Goal: Information Seeking & Learning: Check status

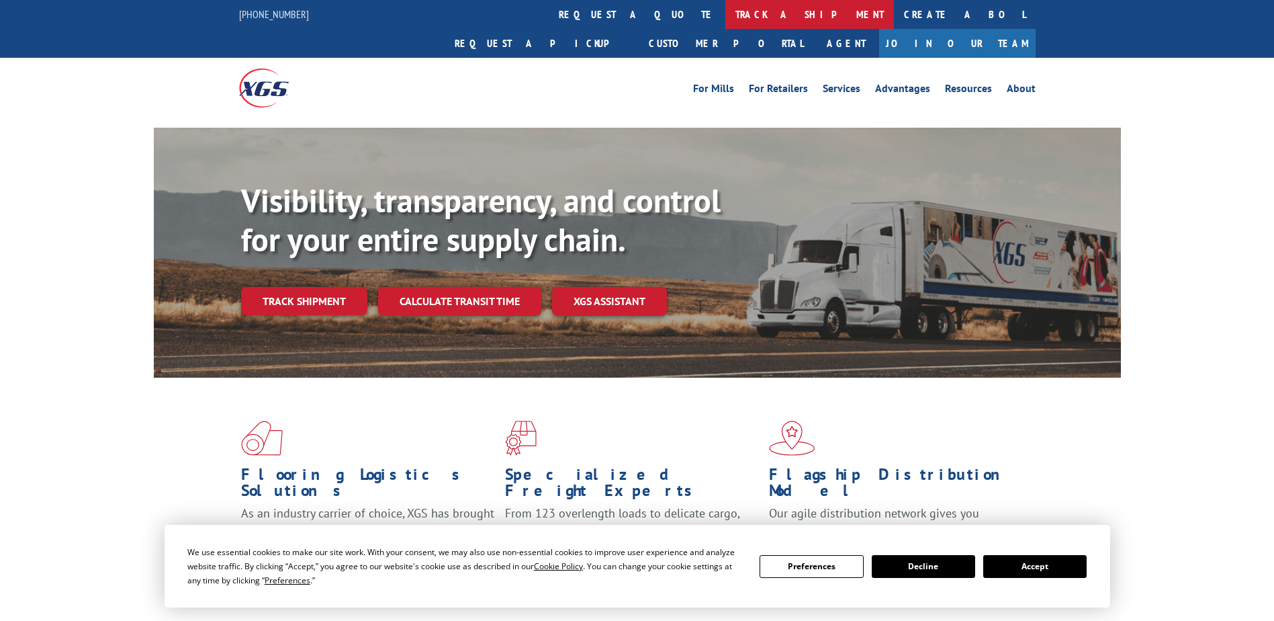
click at [726, 17] on link "track a shipment" at bounding box center [810, 14] width 169 height 29
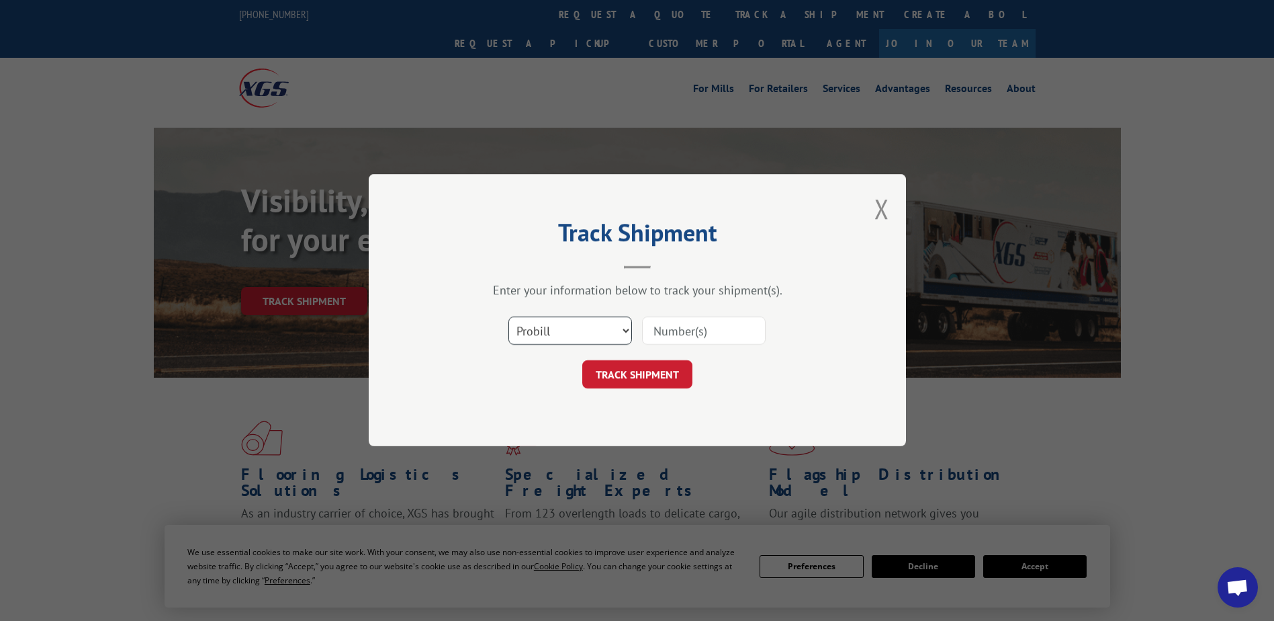
click at [574, 333] on select "Select category... Probill BOL PO" at bounding box center [571, 331] width 124 height 28
select select "po"
click at [509, 317] on select "Select category... Probill BOL PO" at bounding box center [571, 331] width 124 height 28
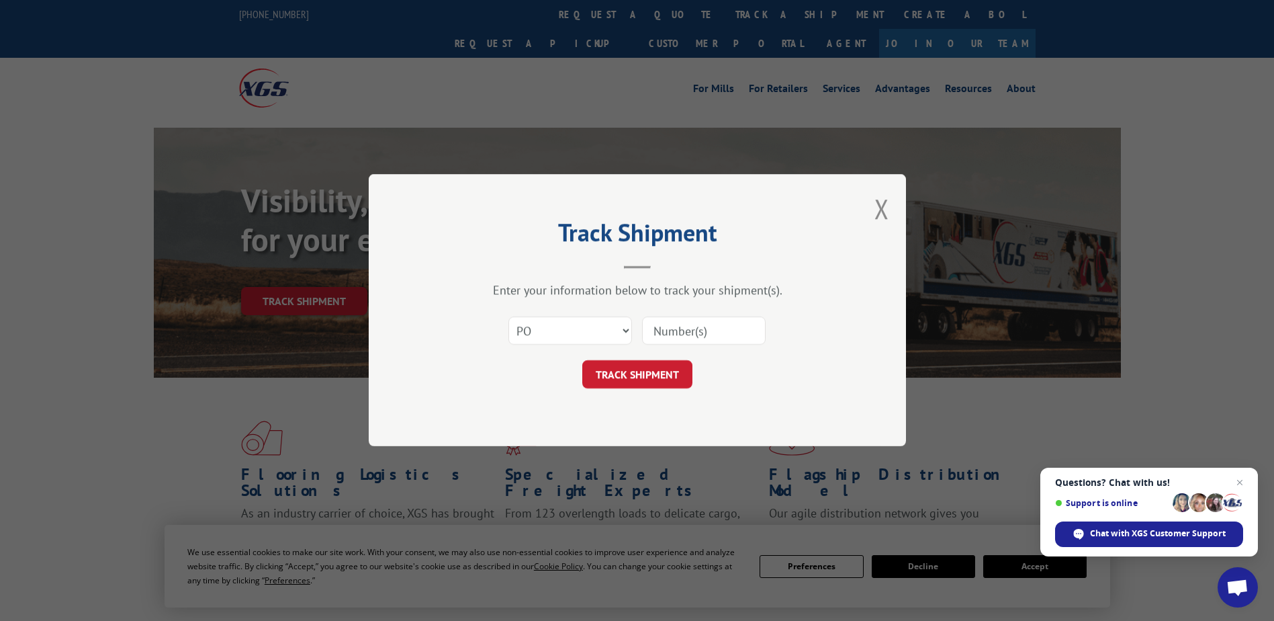
click at [672, 337] on input at bounding box center [704, 331] width 124 height 28
paste input "71529721"
click at [679, 331] on input "71529721" at bounding box center [704, 331] width 124 height 28
type input "71529721"
click button "TRACK SHIPMENT" at bounding box center [637, 375] width 110 height 28
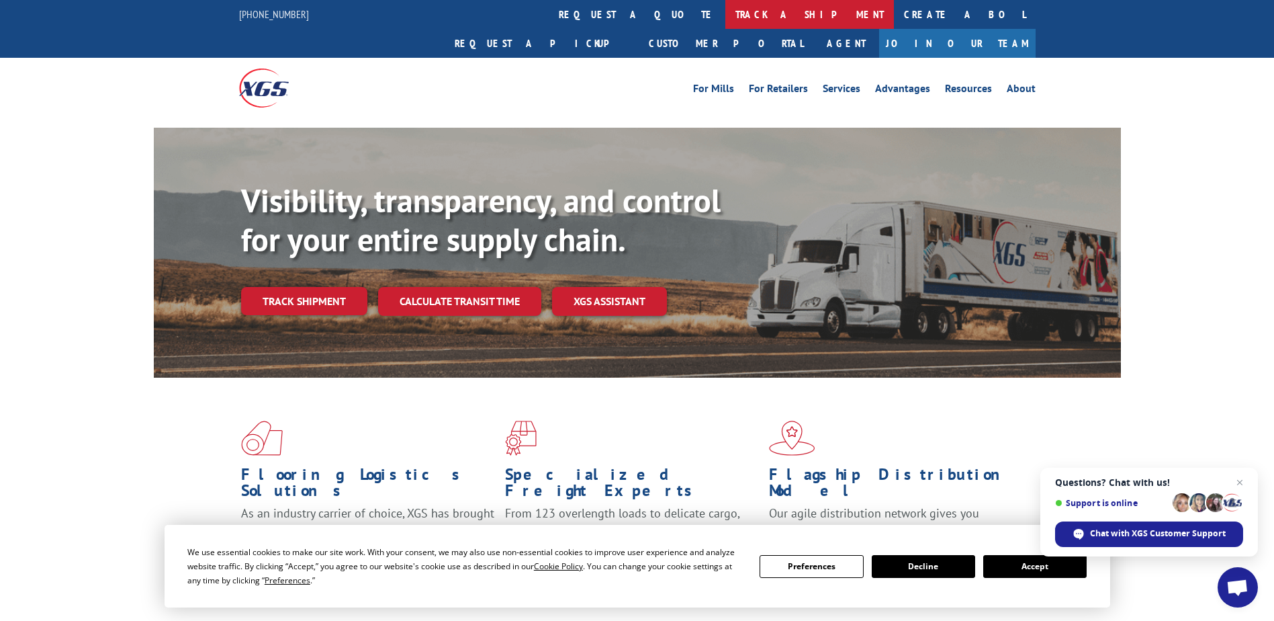
click at [726, 21] on link "track a shipment" at bounding box center [810, 14] width 169 height 29
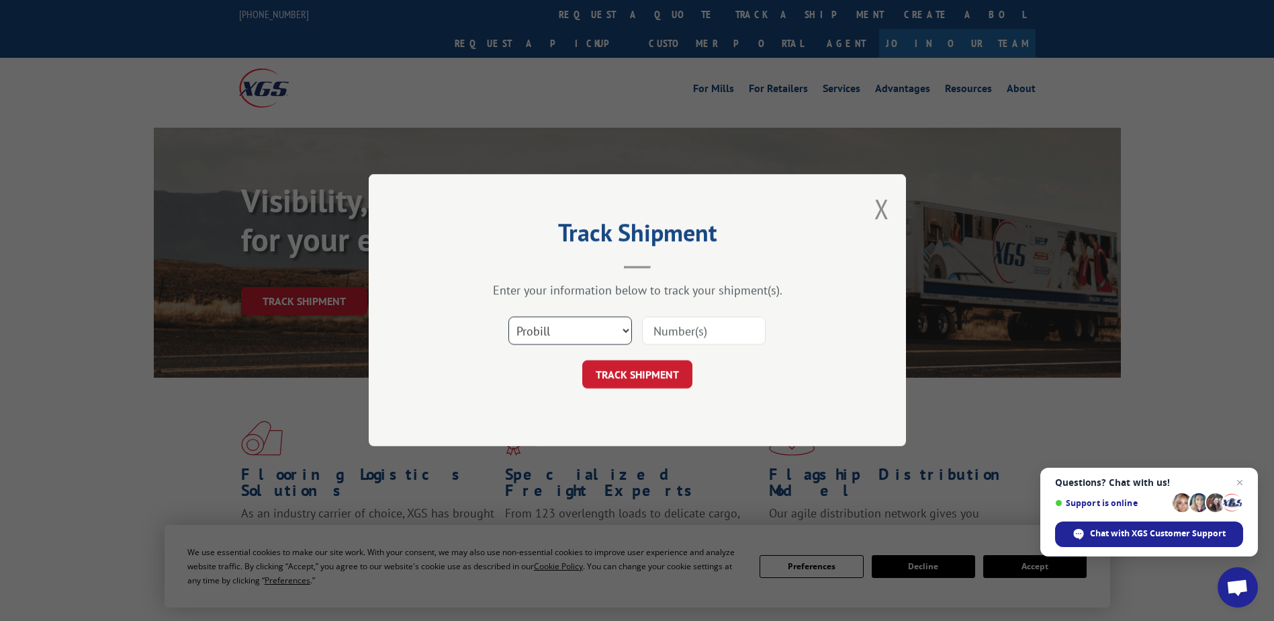
click at [595, 329] on select "Select category... Probill BOL PO" at bounding box center [571, 331] width 124 height 28
select select "po"
click at [509, 317] on select "Select category... Probill BOL PO" at bounding box center [571, 331] width 124 height 28
click at [686, 337] on input at bounding box center [704, 331] width 124 height 28
paste input "74538221"
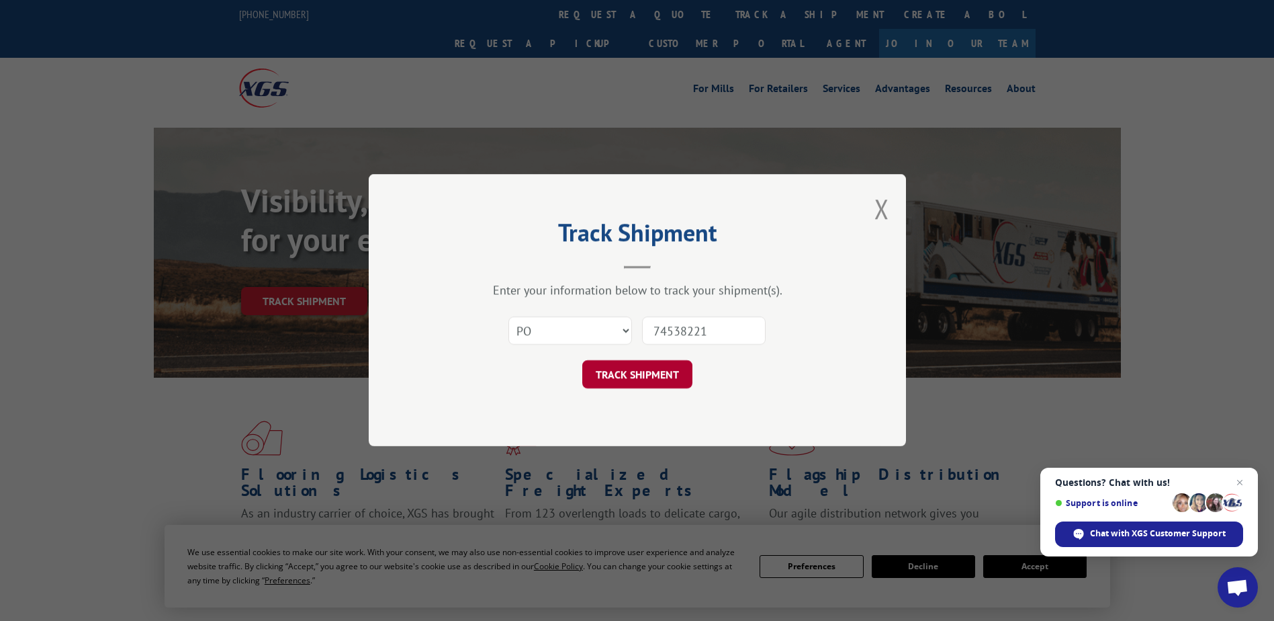
type input "74538221"
click at [657, 383] on button "TRACK SHIPMENT" at bounding box center [637, 375] width 110 height 28
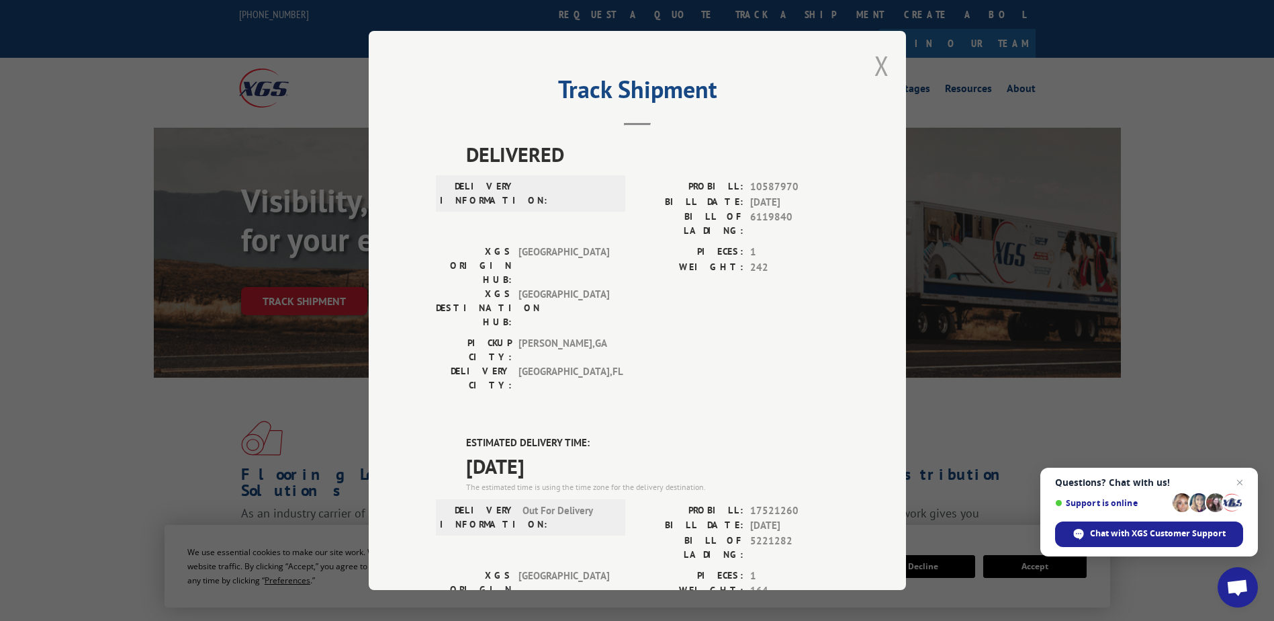
click at [877, 71] on button "Close modal" at bounding box center [882, 66] width 15 height 36
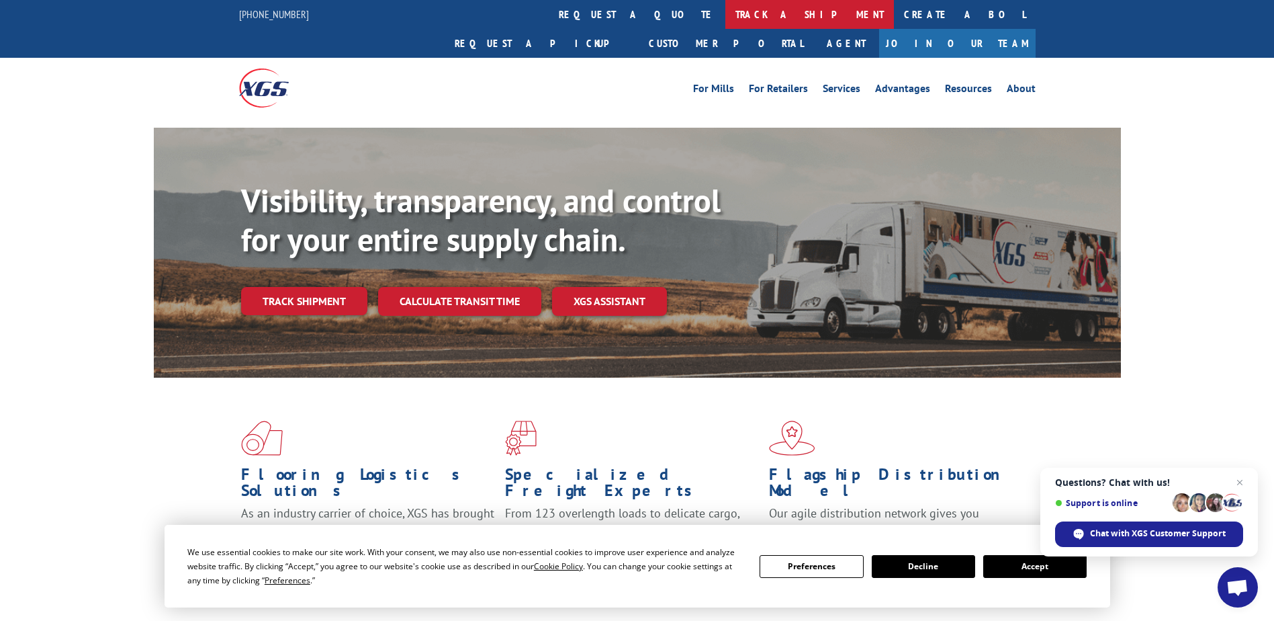
click at [726, 2] on link "track a shipment" at bounding box center [810, 14] width 169 height 29
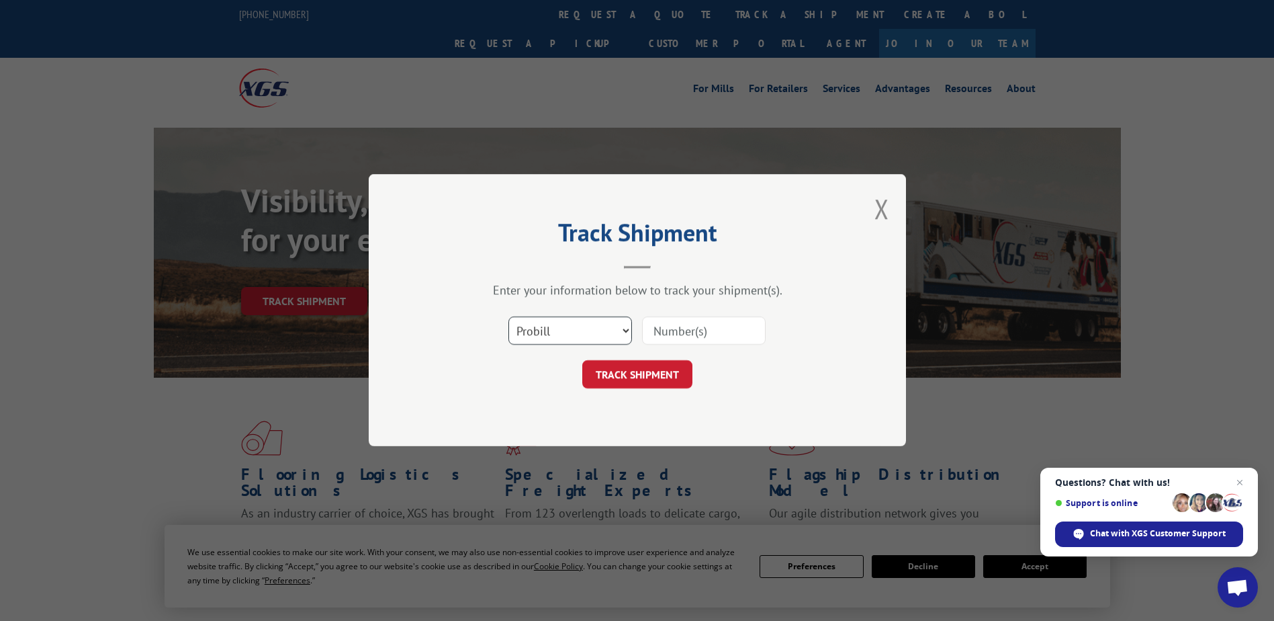
click at [611, 334] on select "Select category... Probill BOL PO" at bounding box center [571, 331] width 124 height 28
select select "po"
click at [509, 317] on select "Select category... Probill BOL PO" at bounding box center [571, 331] width 124 height 28
click at [672, 326] on input at bounding box center [704, 331] width 124 height 28
paste input "88536465"
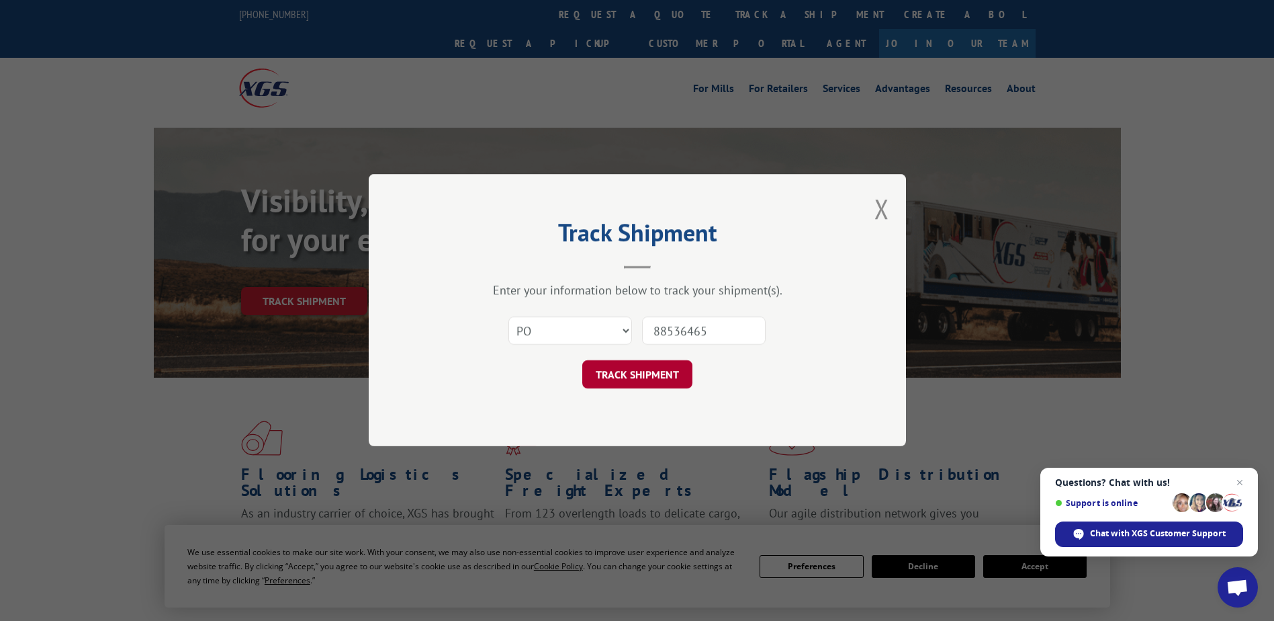
type input "88536465"
click at [673, 377] on button "TRACK SHIPMENT" at bounding box center [637, 375] width 110 height 28
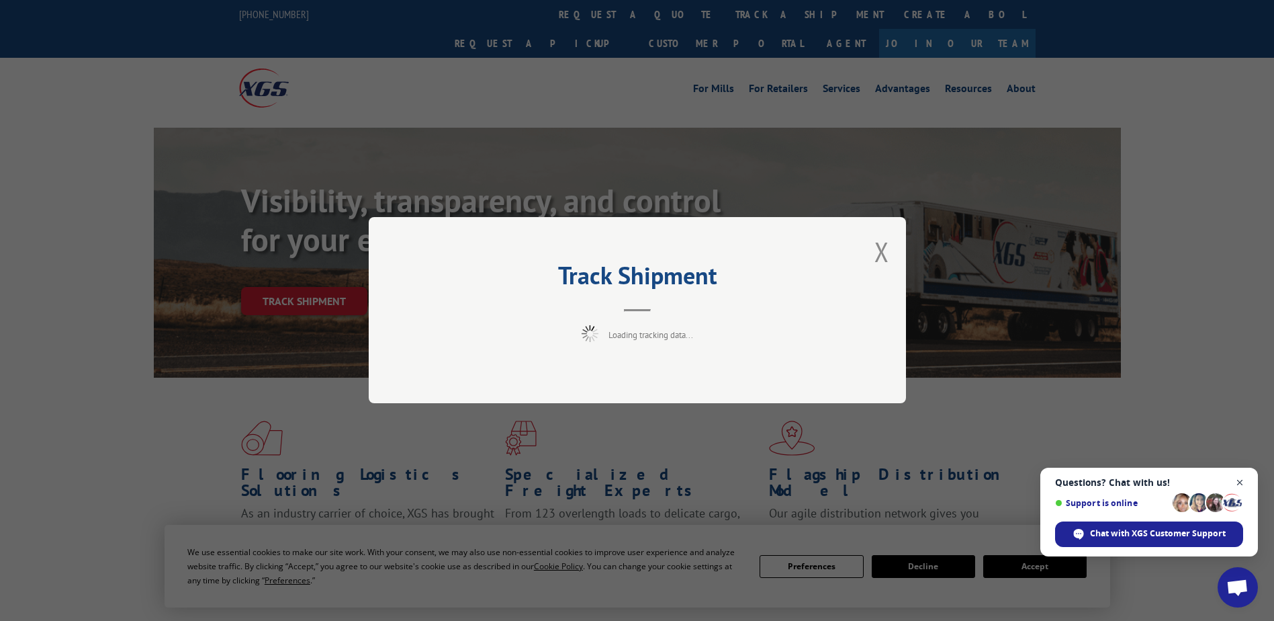
click at [1238, 484] on span "Close chat" at bounding box center [1240, 482] width 17 height 17
